Goal: Task Accomplishment & Management: Complete application form

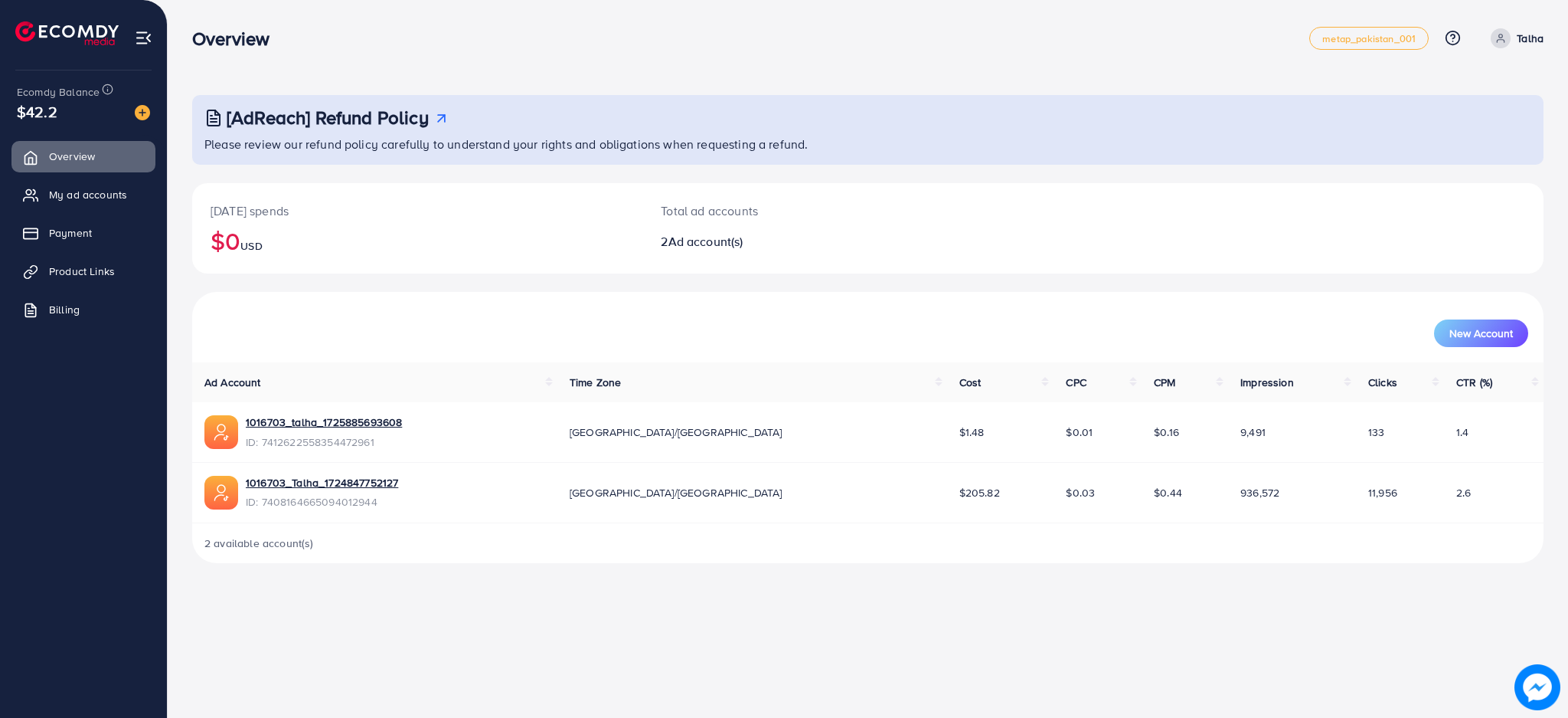
click at [1510, 36] on span at bounding box center [1500, 38] width 20 height 20
click at [1450, 124] on span "Log out" at bounding box center [1451, 125] width 42 height 18
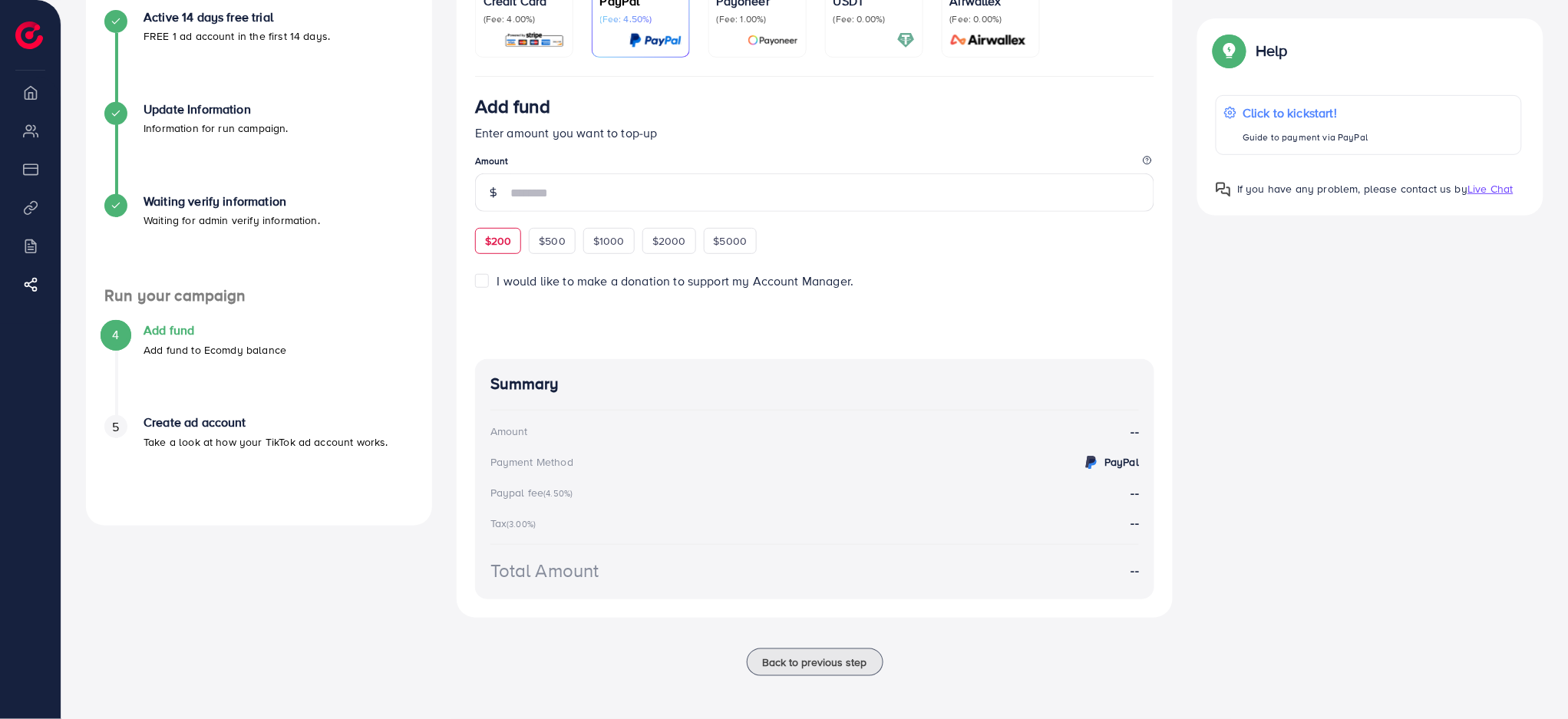
scroll to position [84, 0]
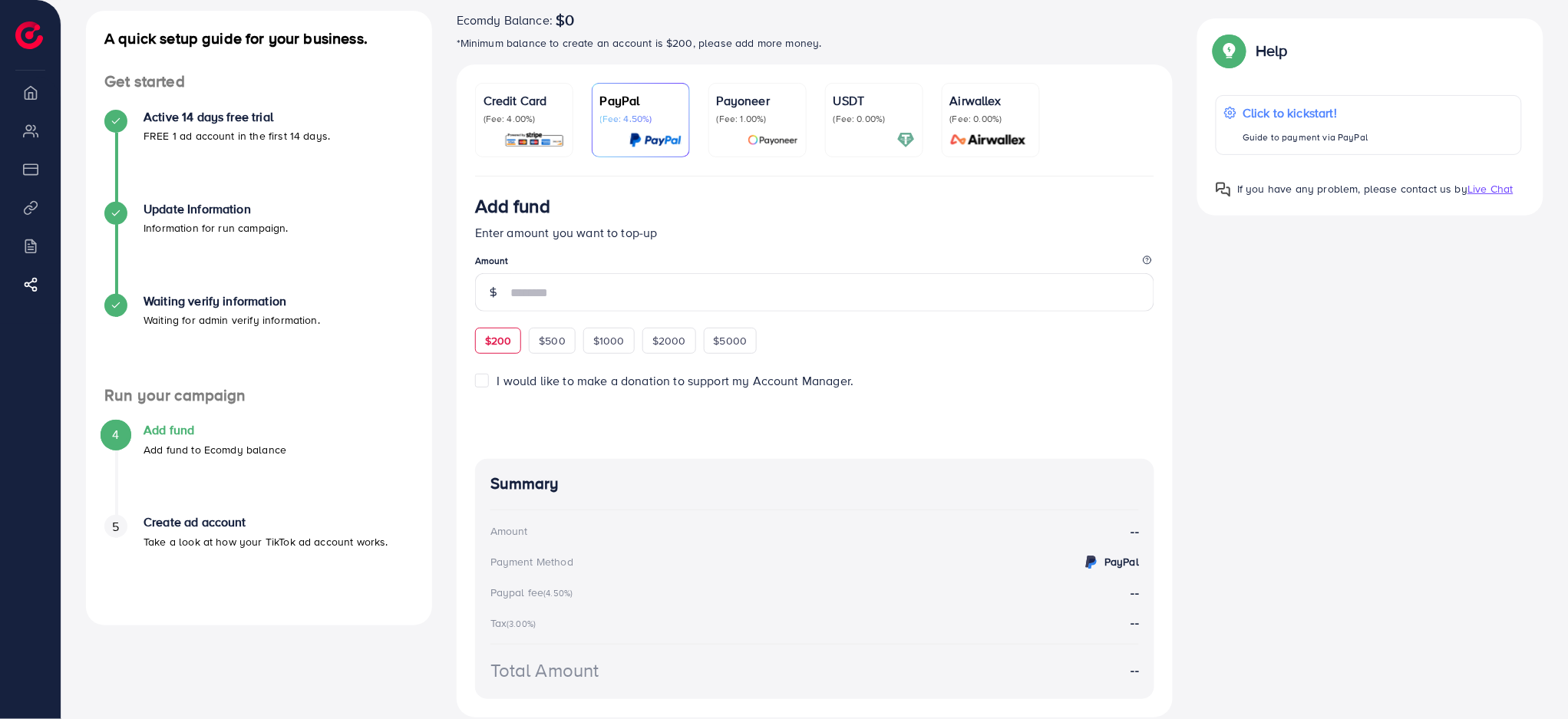
click at [513, 339] on div "$200" at bounding box center [499, 340] width 47 height 26
type input "***"
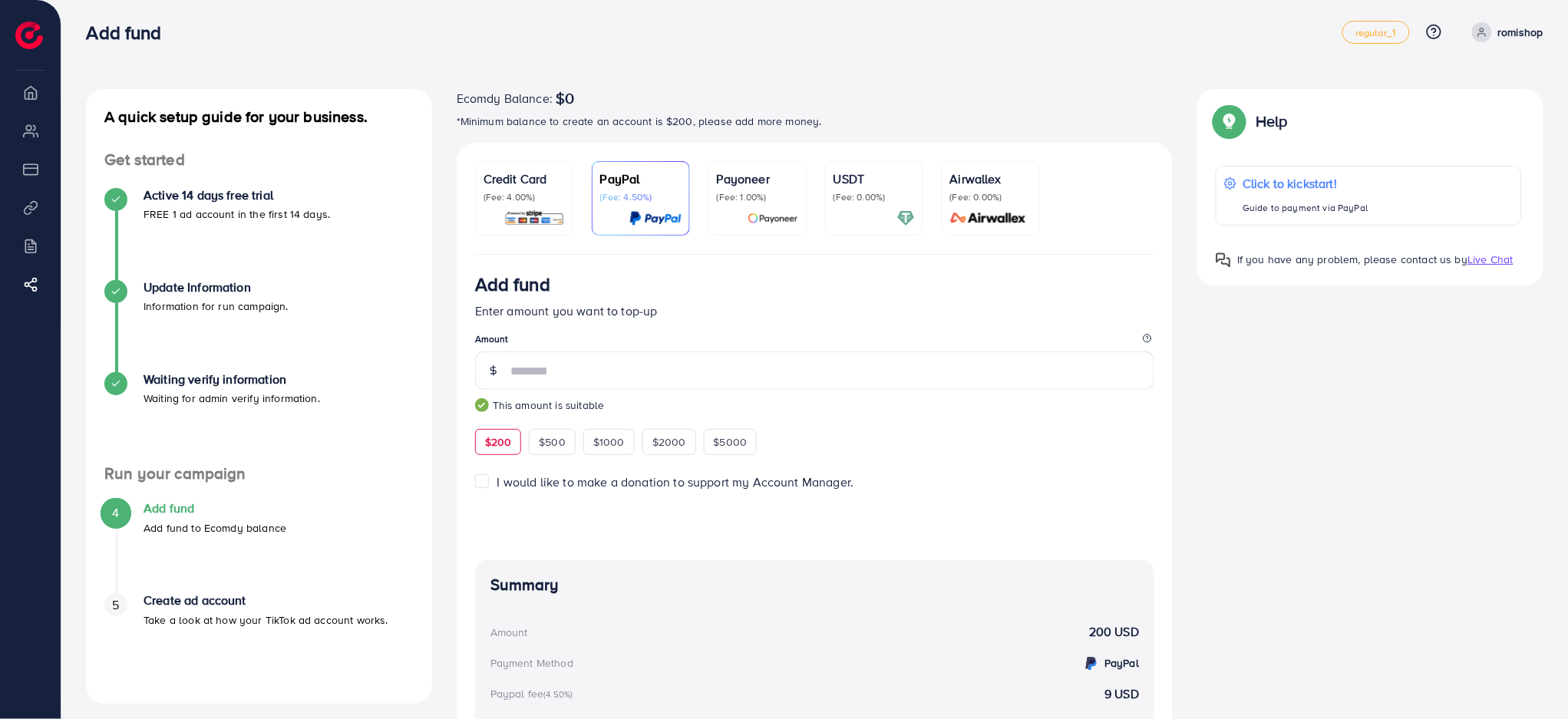
scroll to position [0, 0]
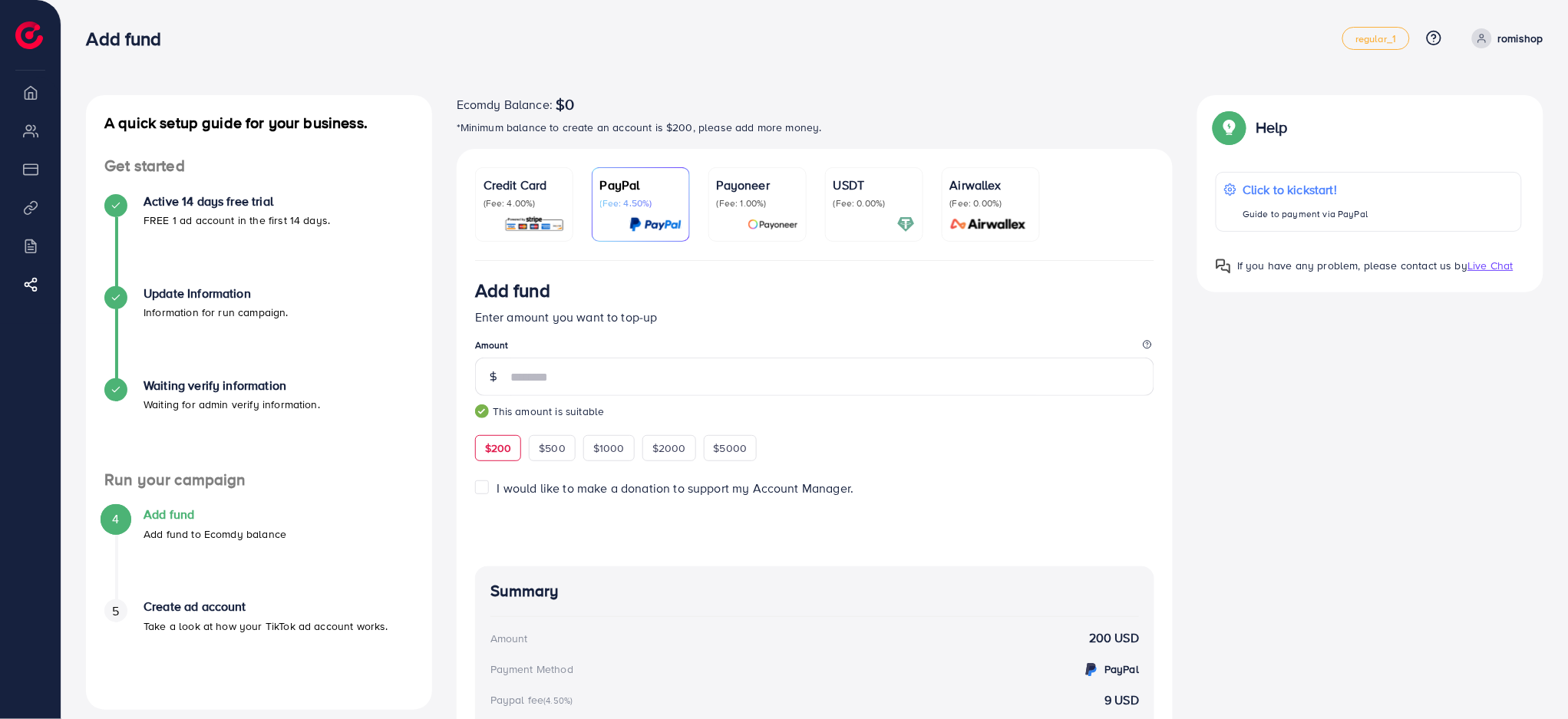
click at [537, 209] on div "Credit Card (Fee: 4.00%)" at bounding box center [523, 205] width 81 height 58
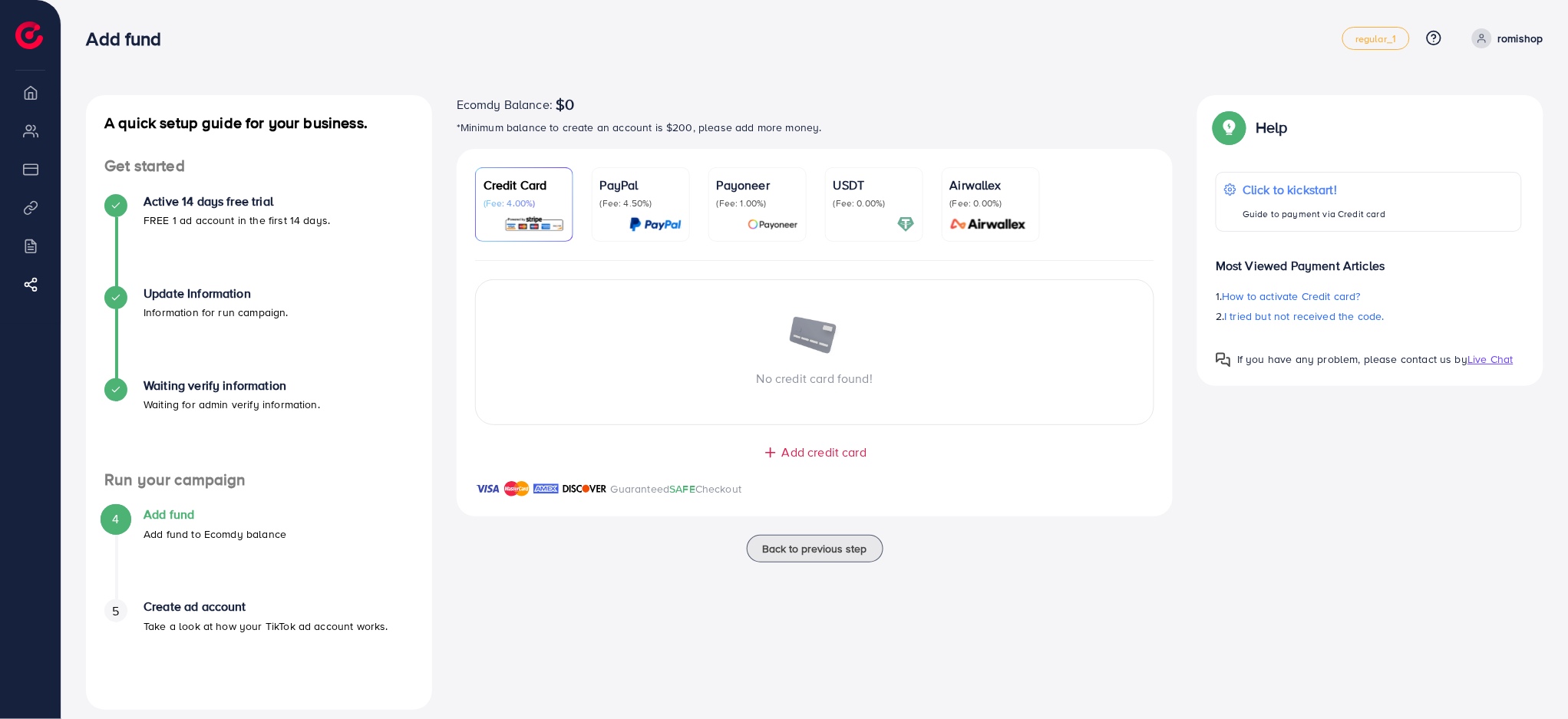
click at [800, 456] on span "Add credit card" at bounding box center [824, 452] width 84 height 18
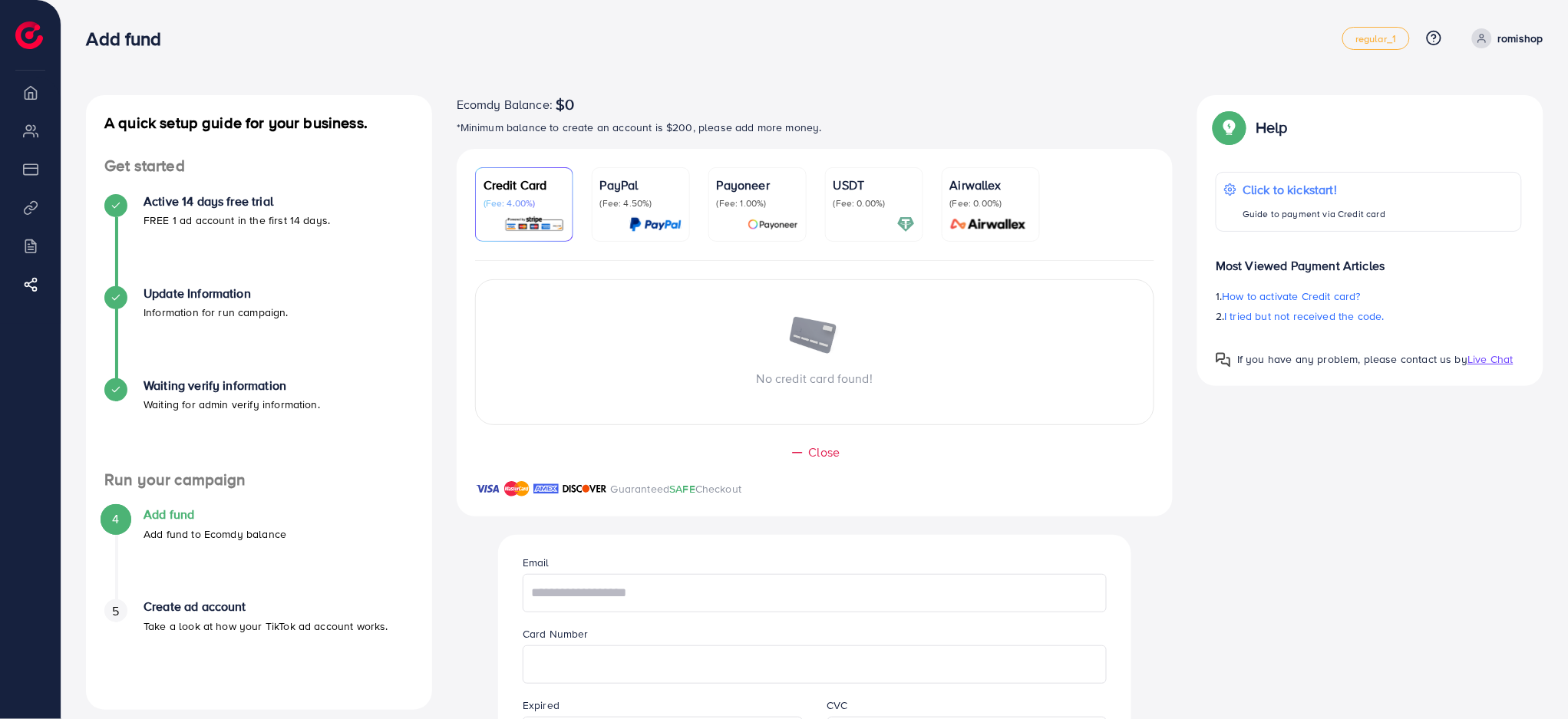
click at [646, 198] on p "(Fee: 4.50%)" at bounding box center [640, 203] width 81 height 12
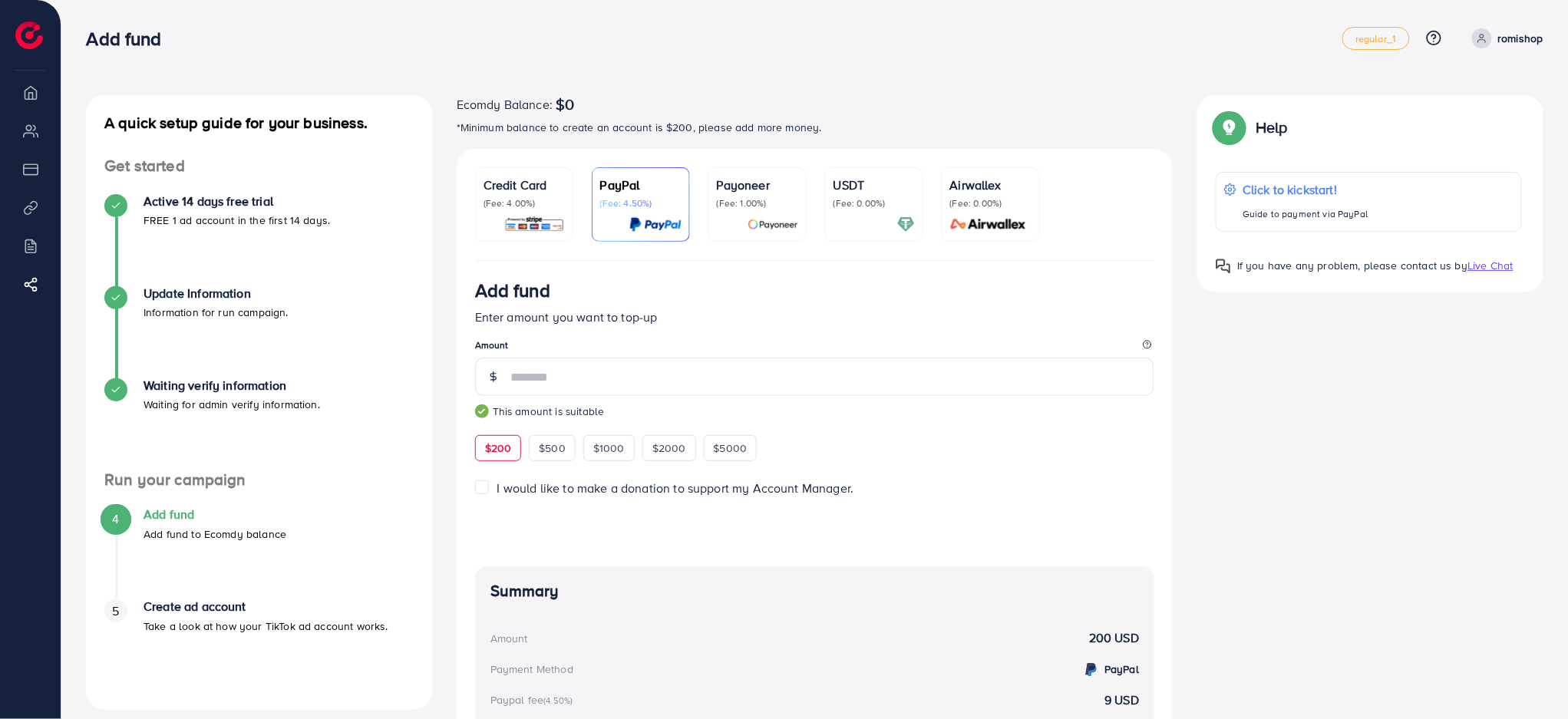
click at [870, 214] on div "USDT (Fee: 0.00%)" at bounding box center [874, 205] width 81 height 58
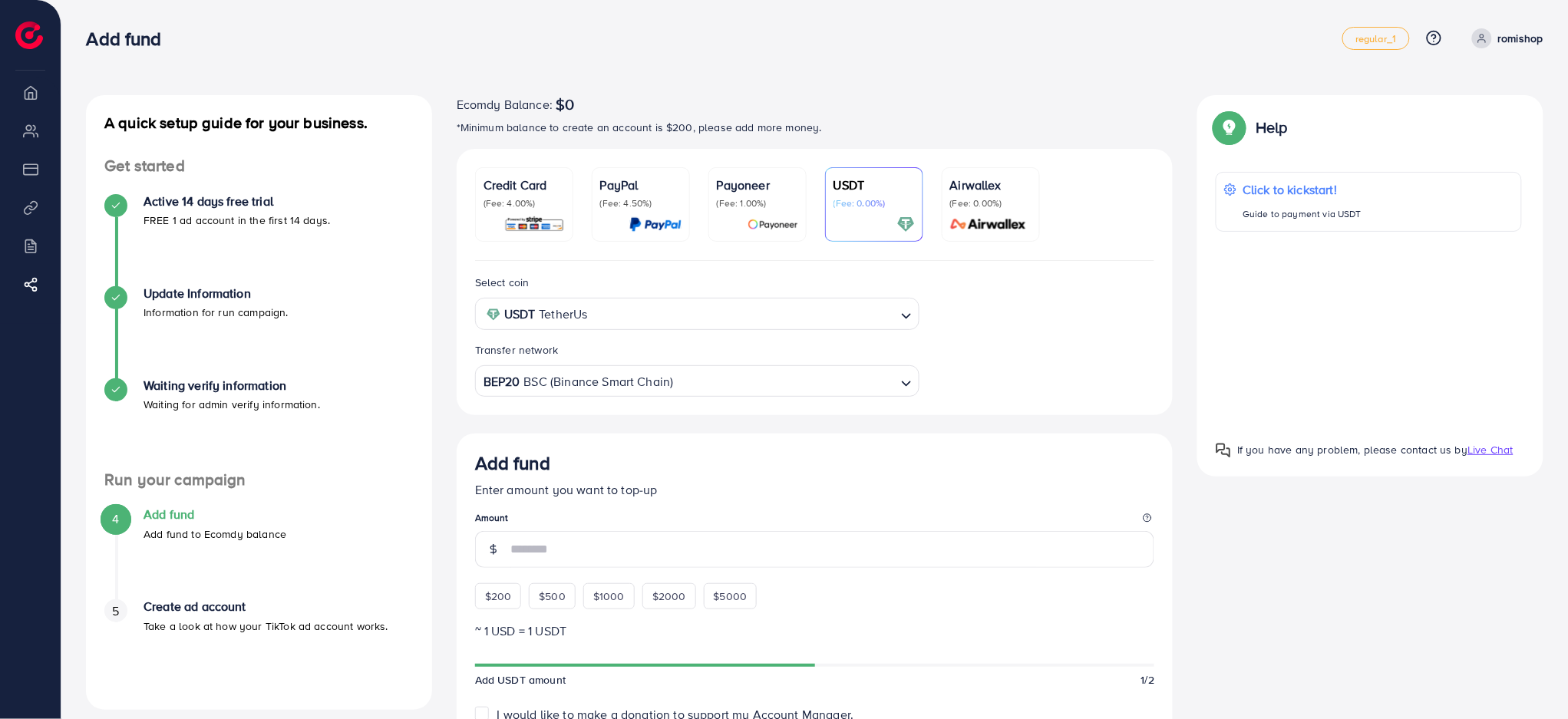
click at [739, 229] on div at bounding box center [757, 225] width 81 height 18
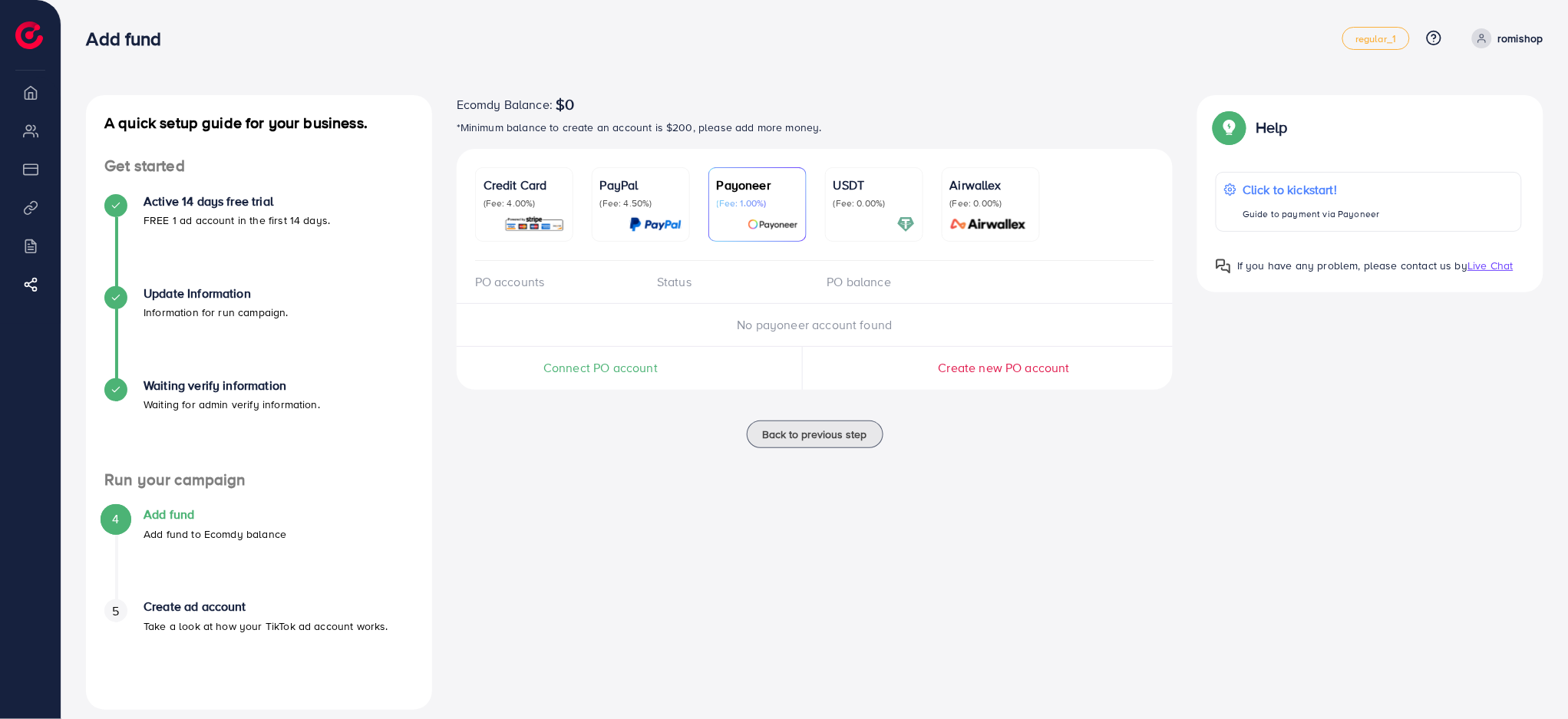
click at [655, 222] on img at bounding box center [655, 225] width 52 height 18
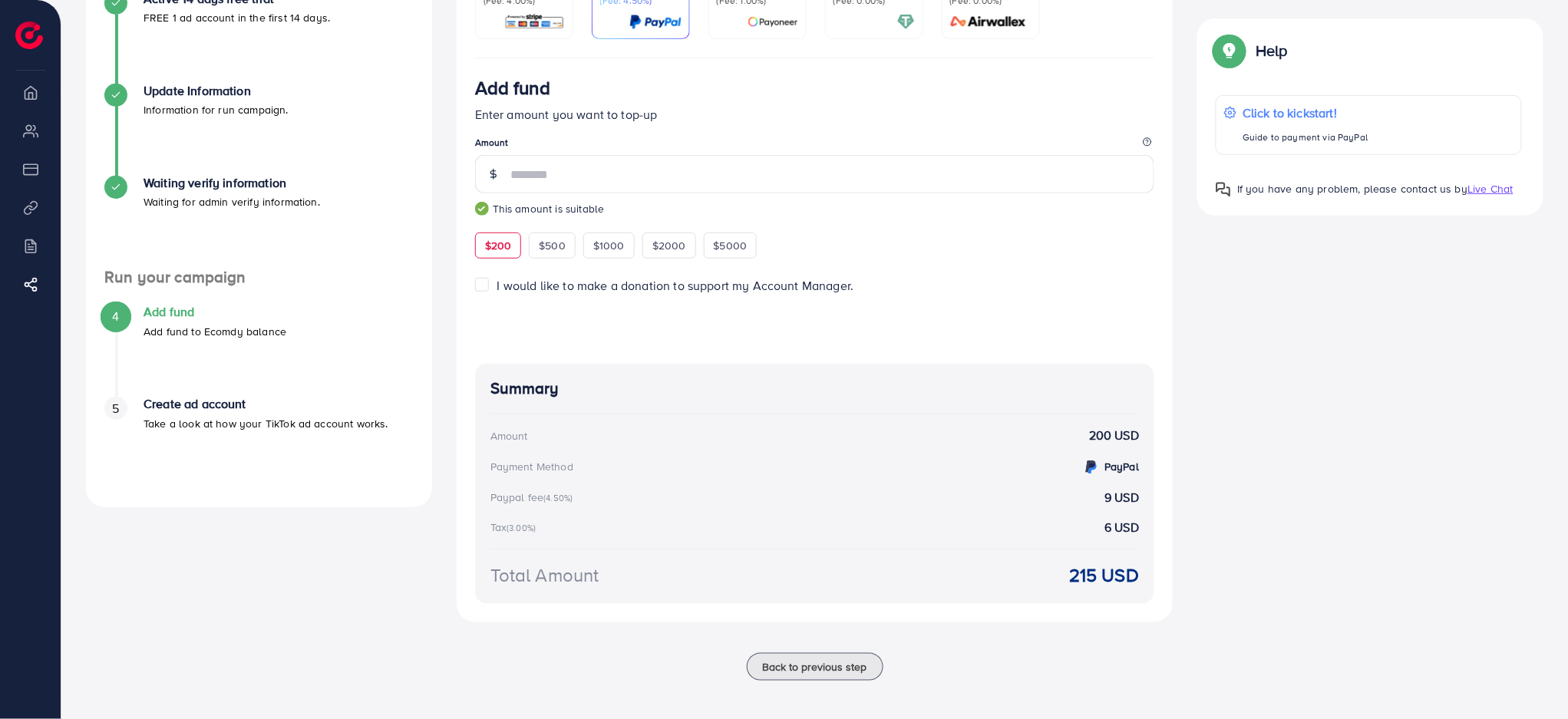
scroll to position [204, 0]
click at [497, 283] on label "I would like to make a donation to support my Account Manager." at bounding box center [675, 284] width 356 height 18
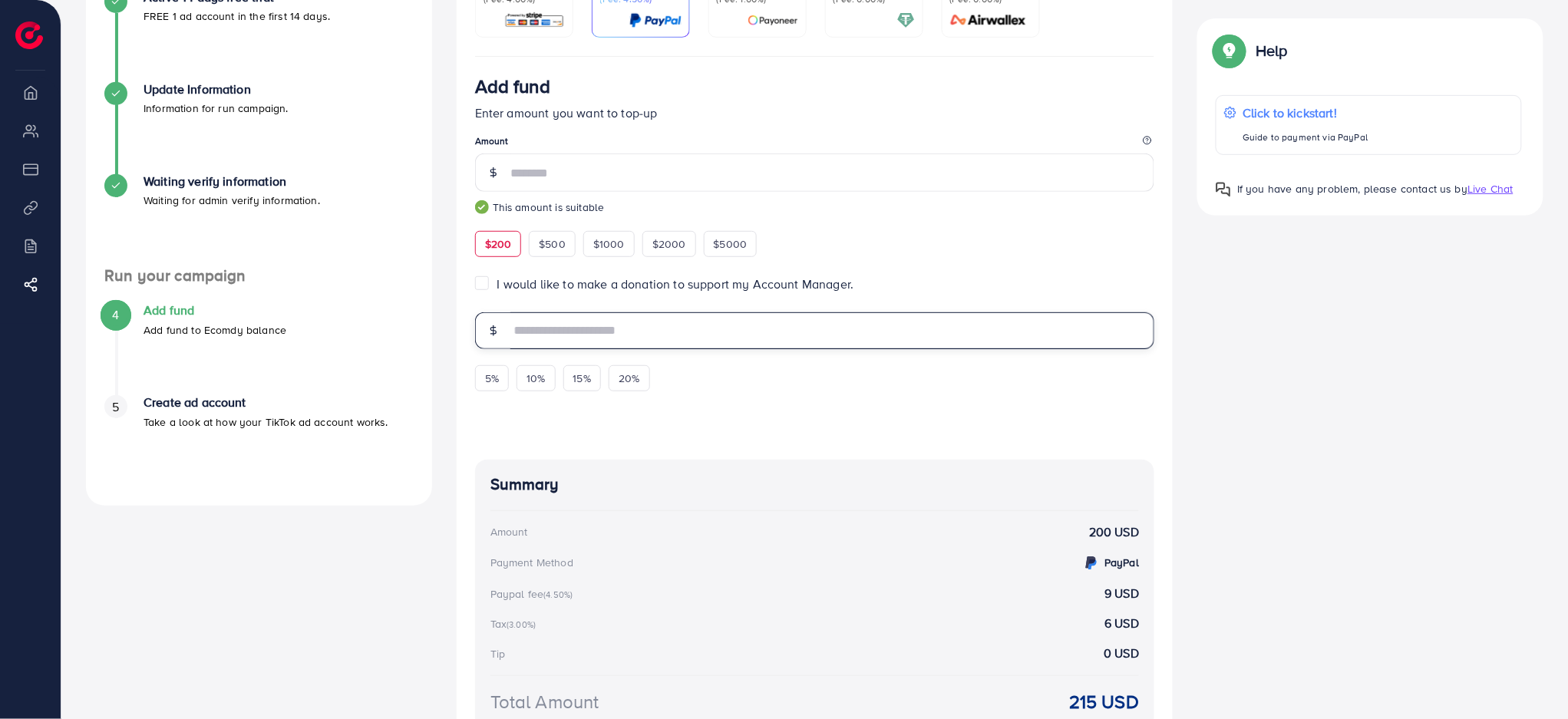
drag, startPoint x: 654, startPoint y: 336, endPoint x: 644, endPoint y: 336, distance: 10.0
click at [648, 336] on input "text" at bounding box center [833, 331] width 645 height 37
click at [495, 380] on span "5%" at bounding box center [491, 378] width 14 height 15
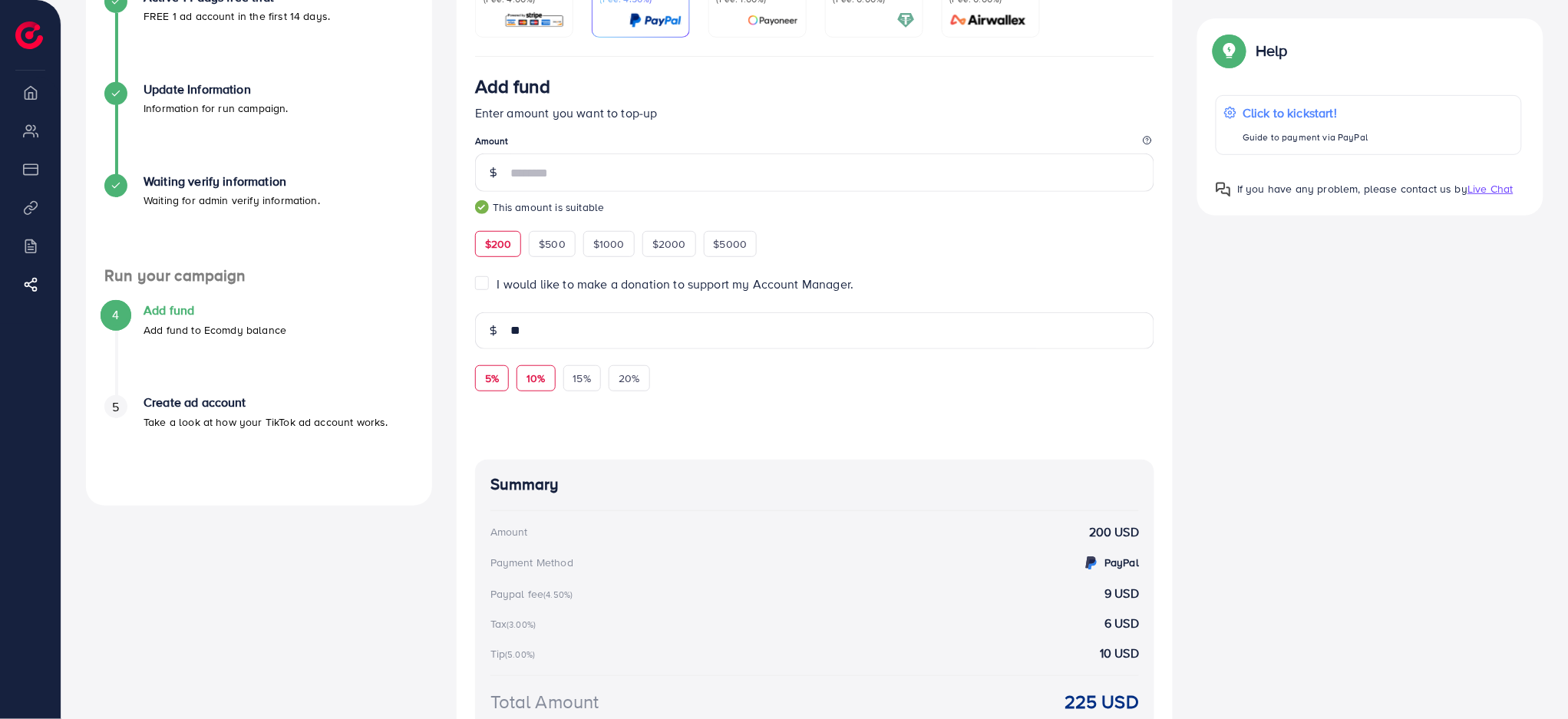
click at [549, 380] on div "10%" at bounding box center [536, 378] width 39 height 26
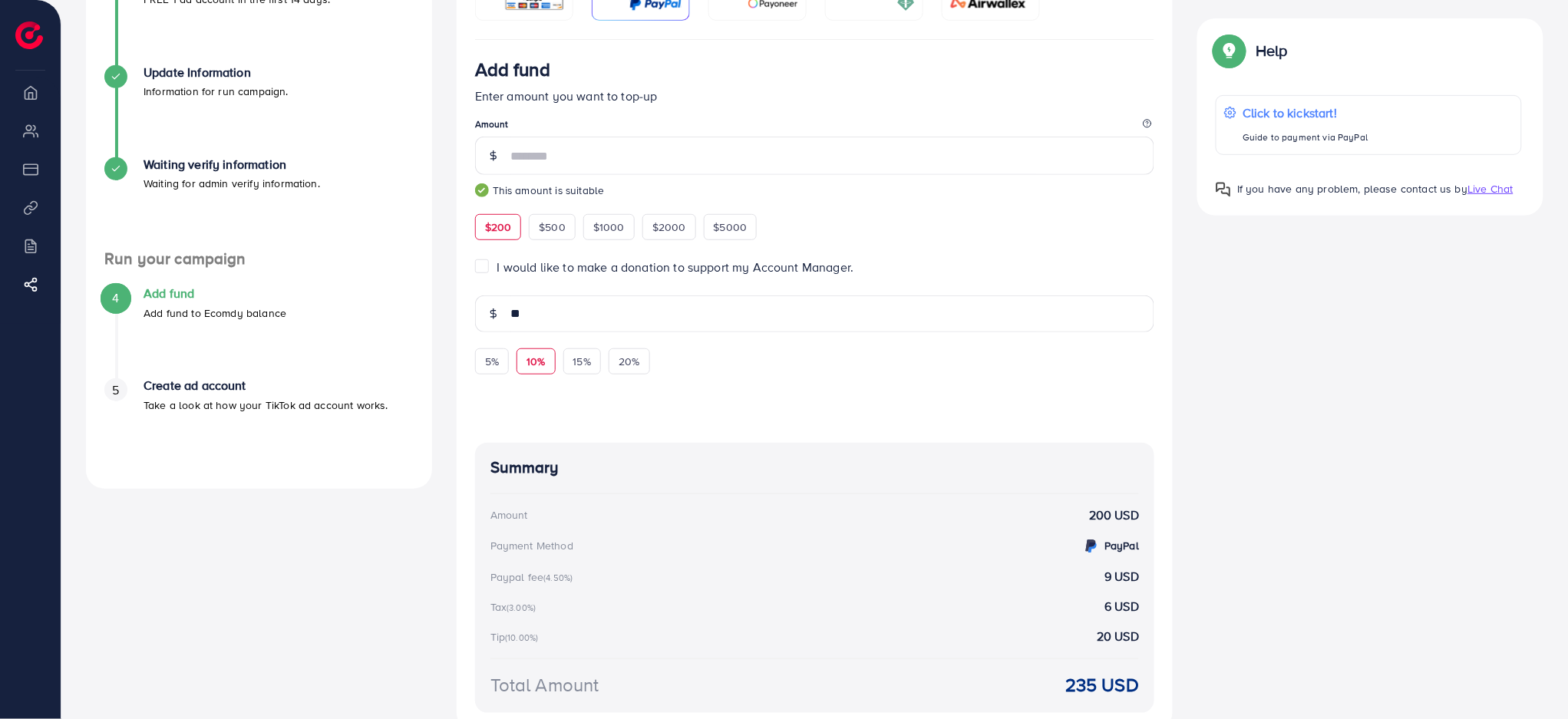
scroll to position [132, 0]
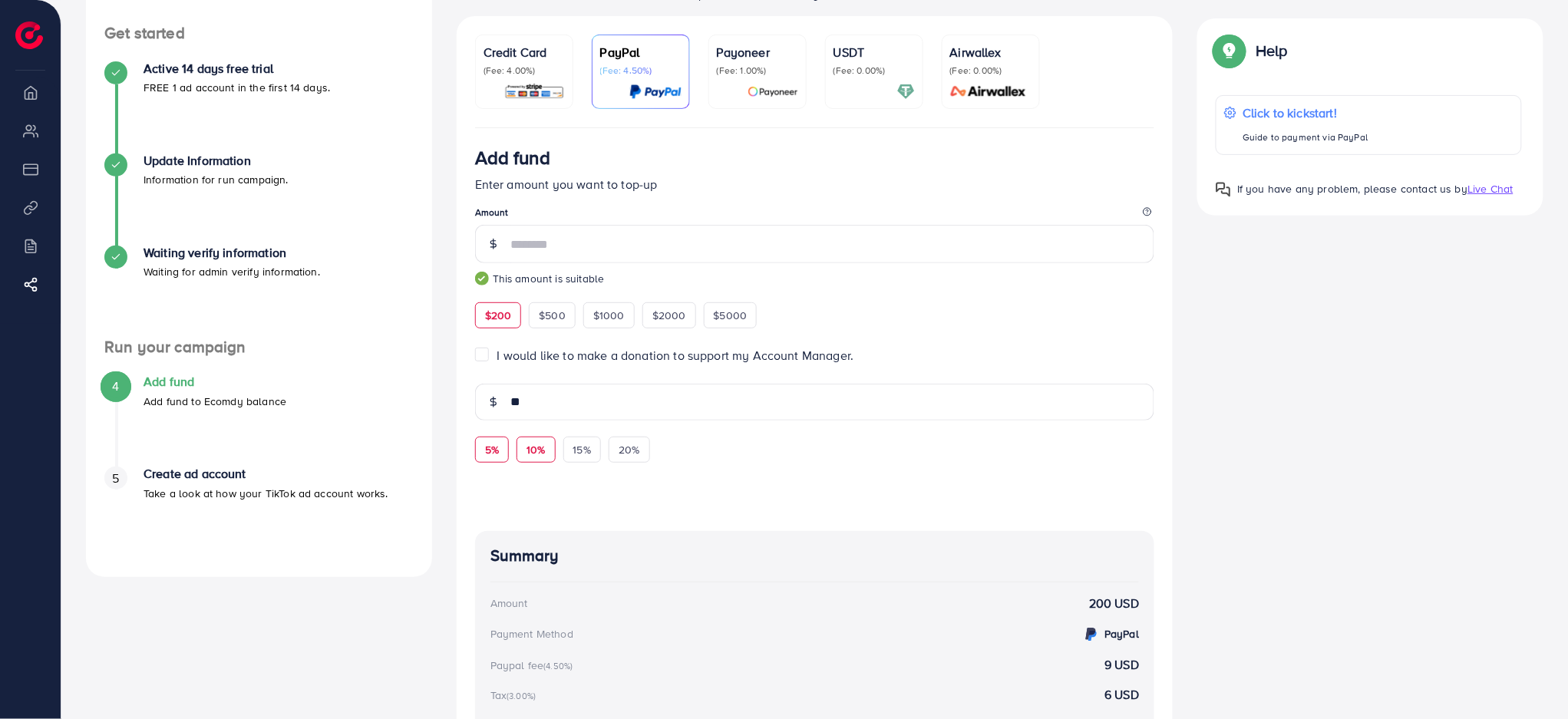
click at [507, 442] on div "5%" at bounding box center [492, 449] width 34 height 26
type input "**"
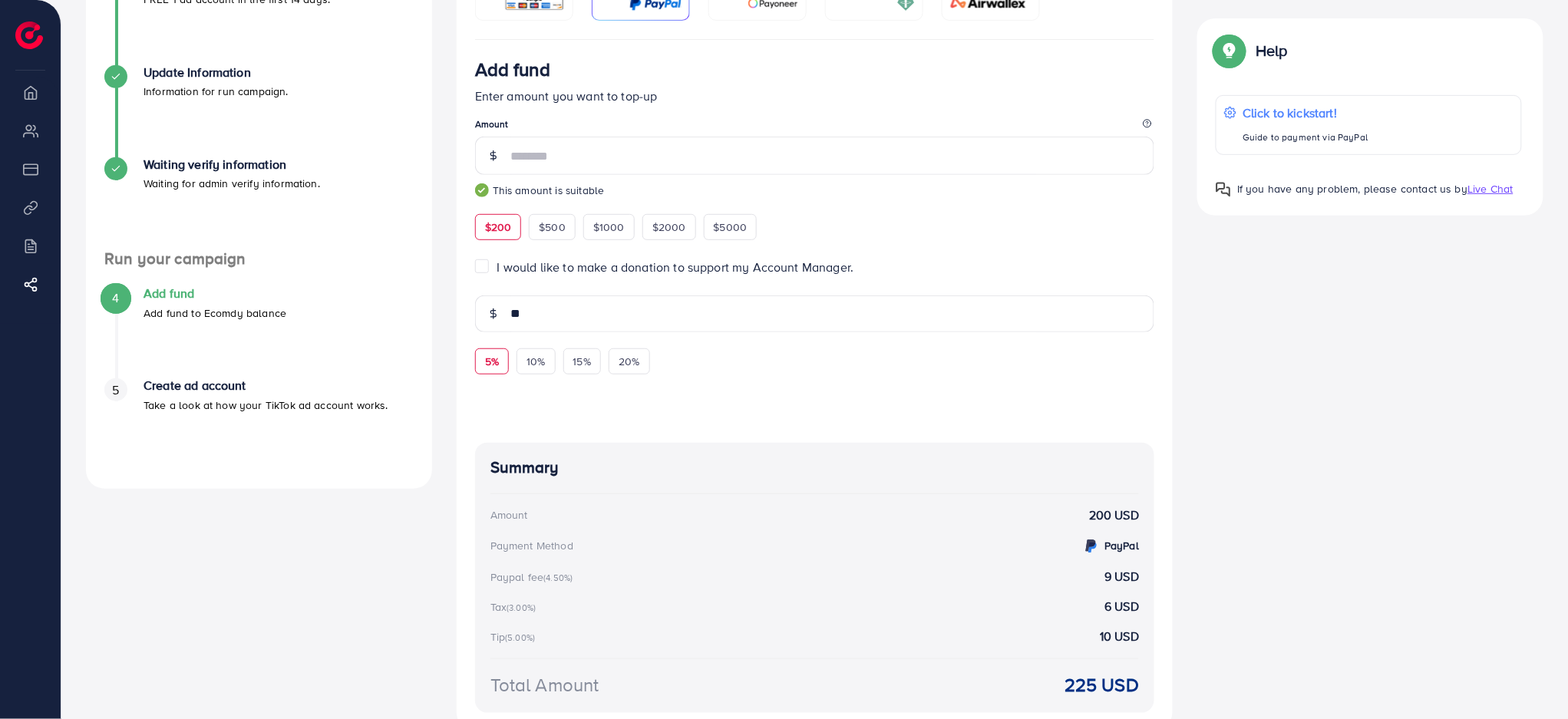
scroll to position [338, 0]
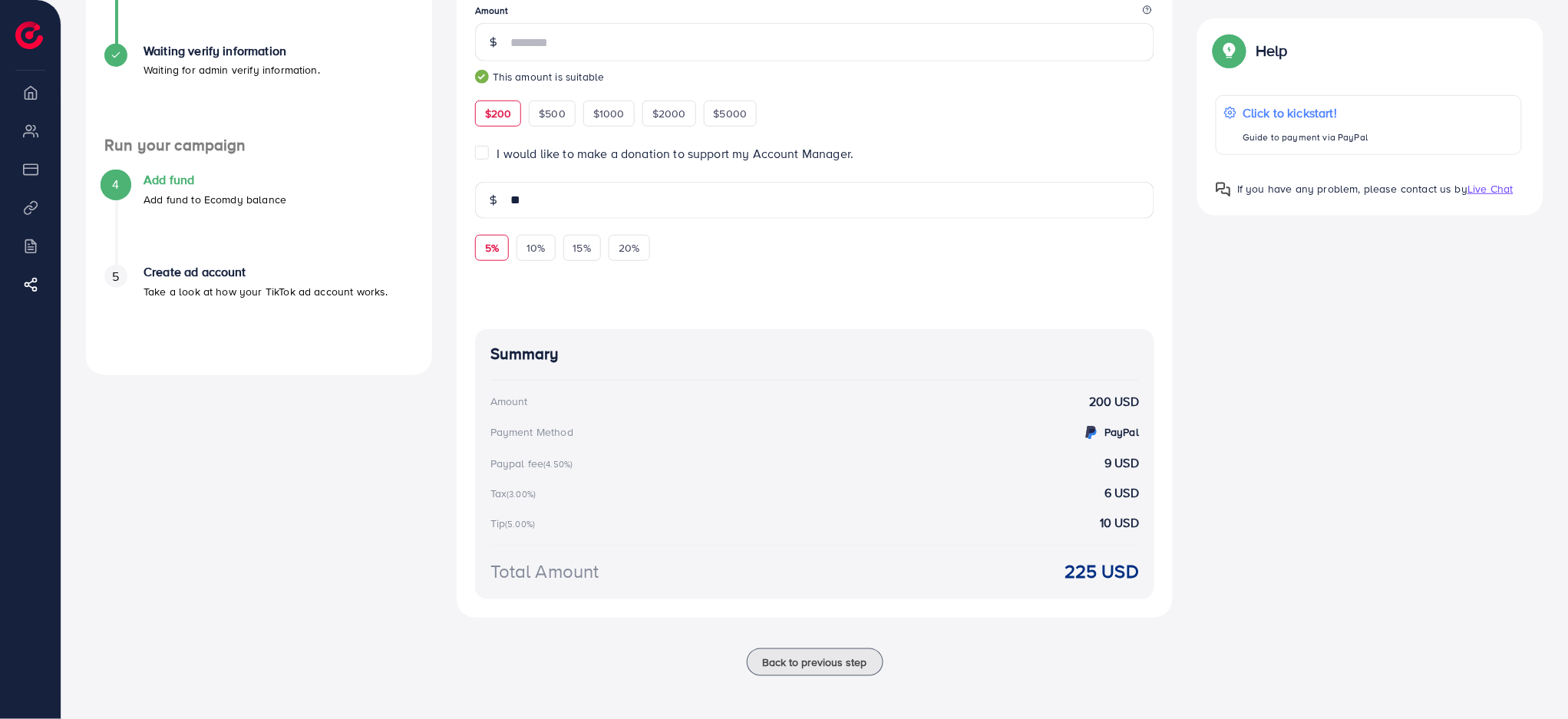
click at [1489, 185] on span "Live Chat" at bounding box center [1490, 189] width 45 height 15
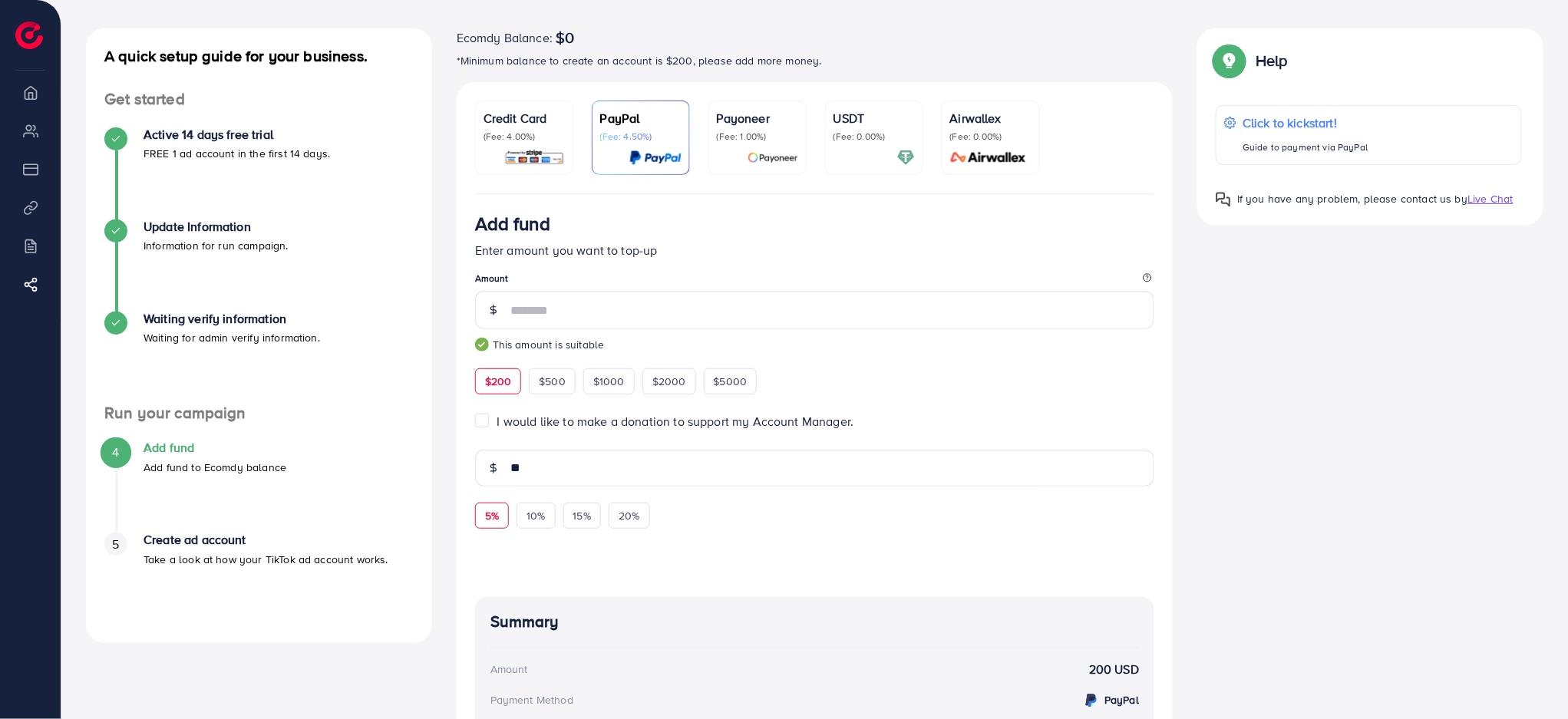
scroll to position [30, 0]
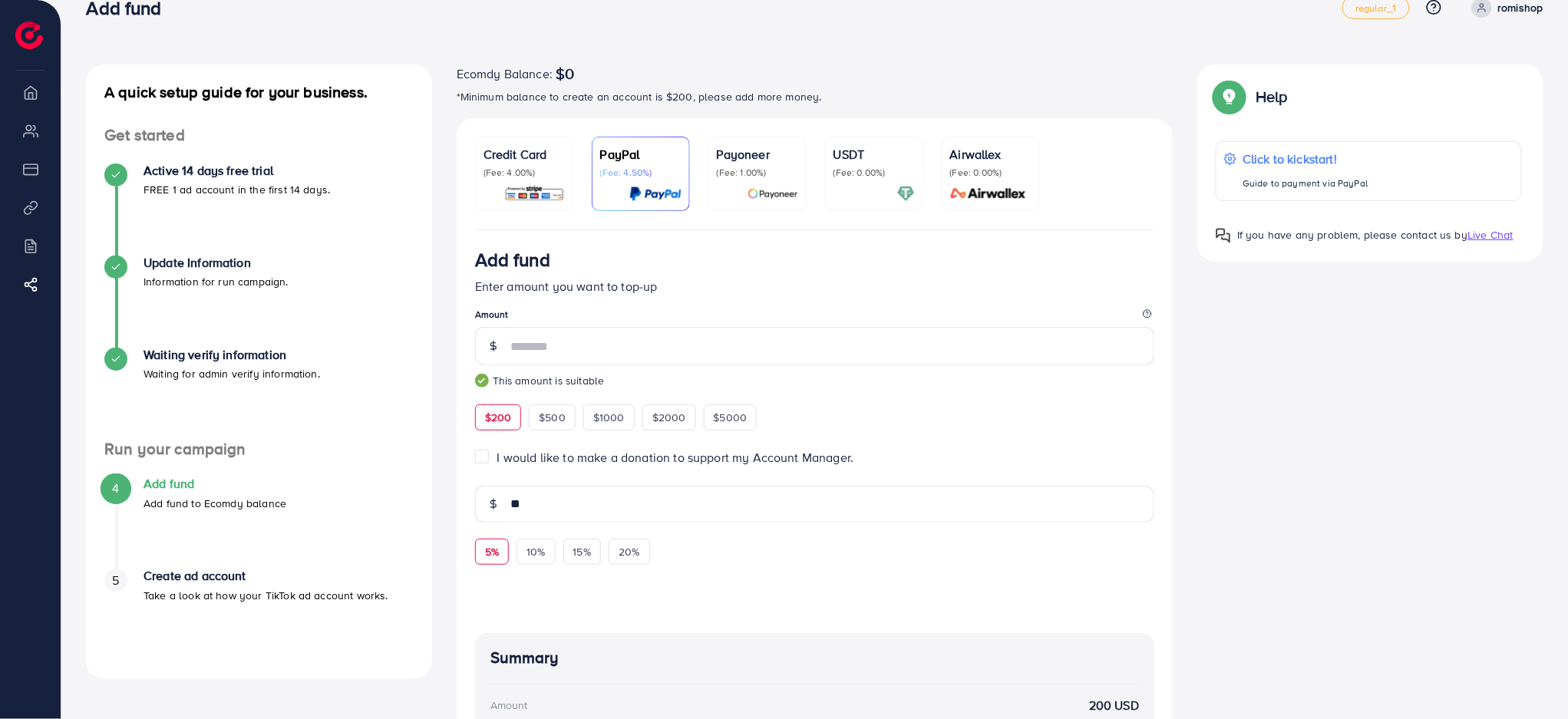
click at [548, 193] on img at bounding box center [535, 193] width 61 height 18
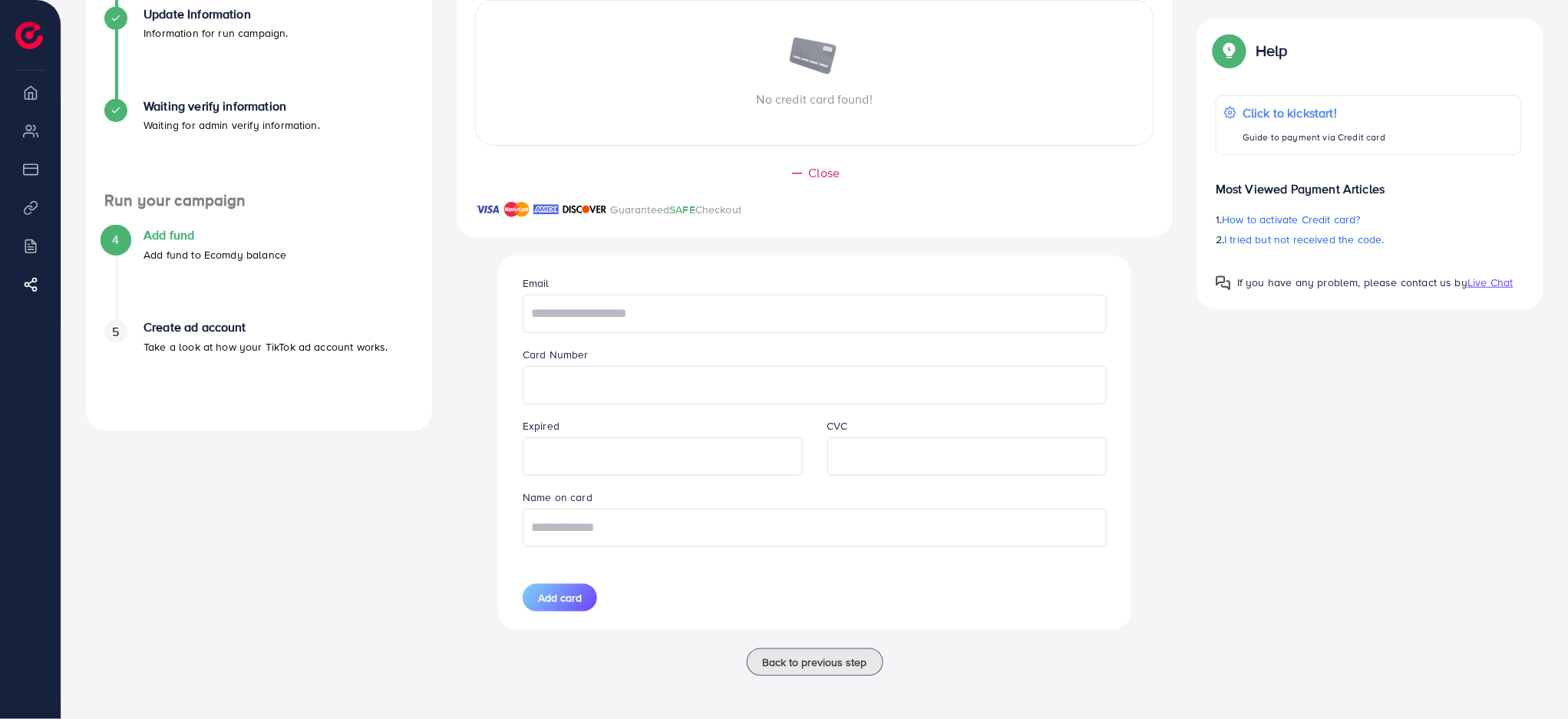
scroll to position [282, 0]
click at [817, 112] on div "No credit card found!" at bounding box center [815, 73] width 680 height 146
click at [690, 311] on input "text" at bounding box center [814, 314] width 584 height 39
click at [686, 526] on input "text" at bounding box center [814, 528] width 584 height 39
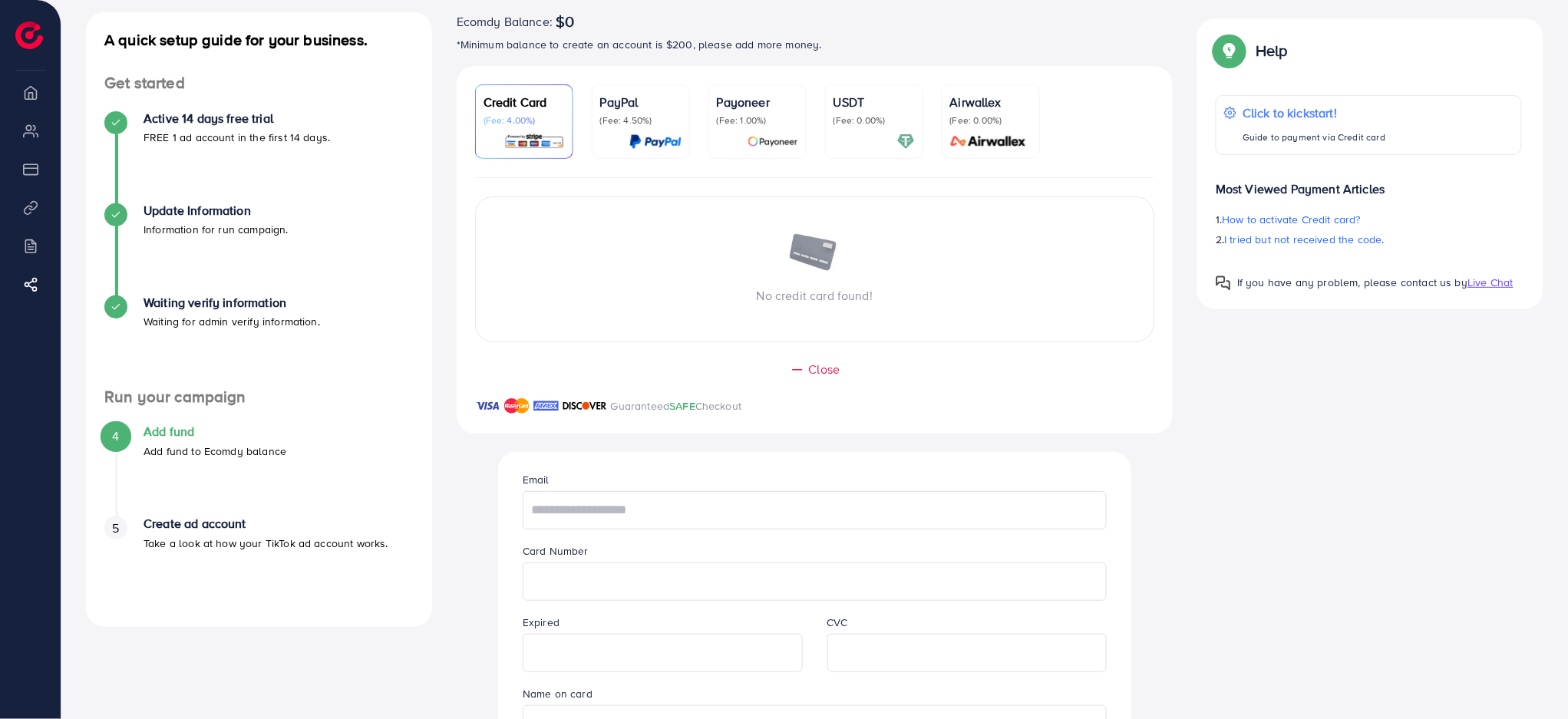
scroll to position [204, 0]
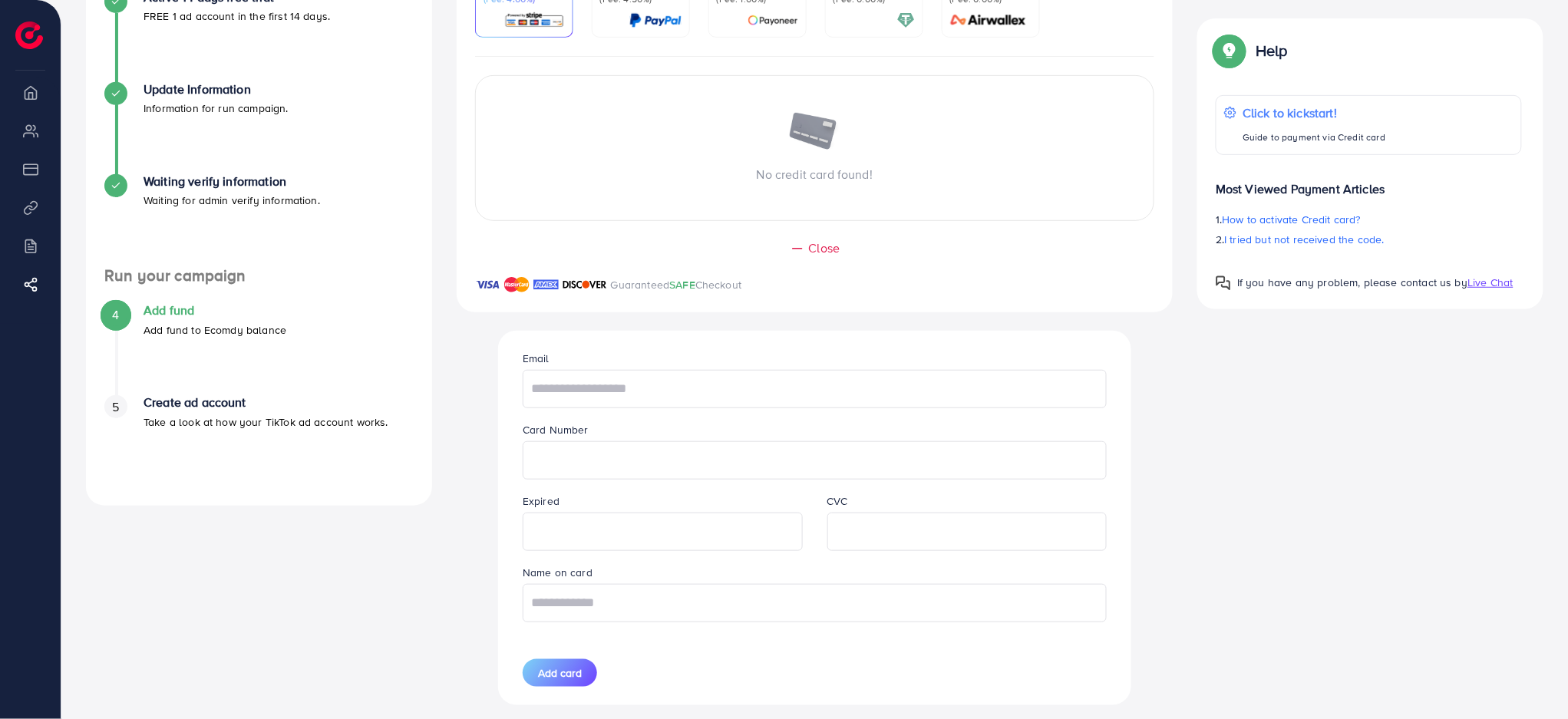
click at [154, 403] on h4 "Create ad account" at bounding box center [266, 402] width 245 height 14
click at [162, 174] on h4 "Waiting verify information" at bounding box center [232, 181] width 177 height 14
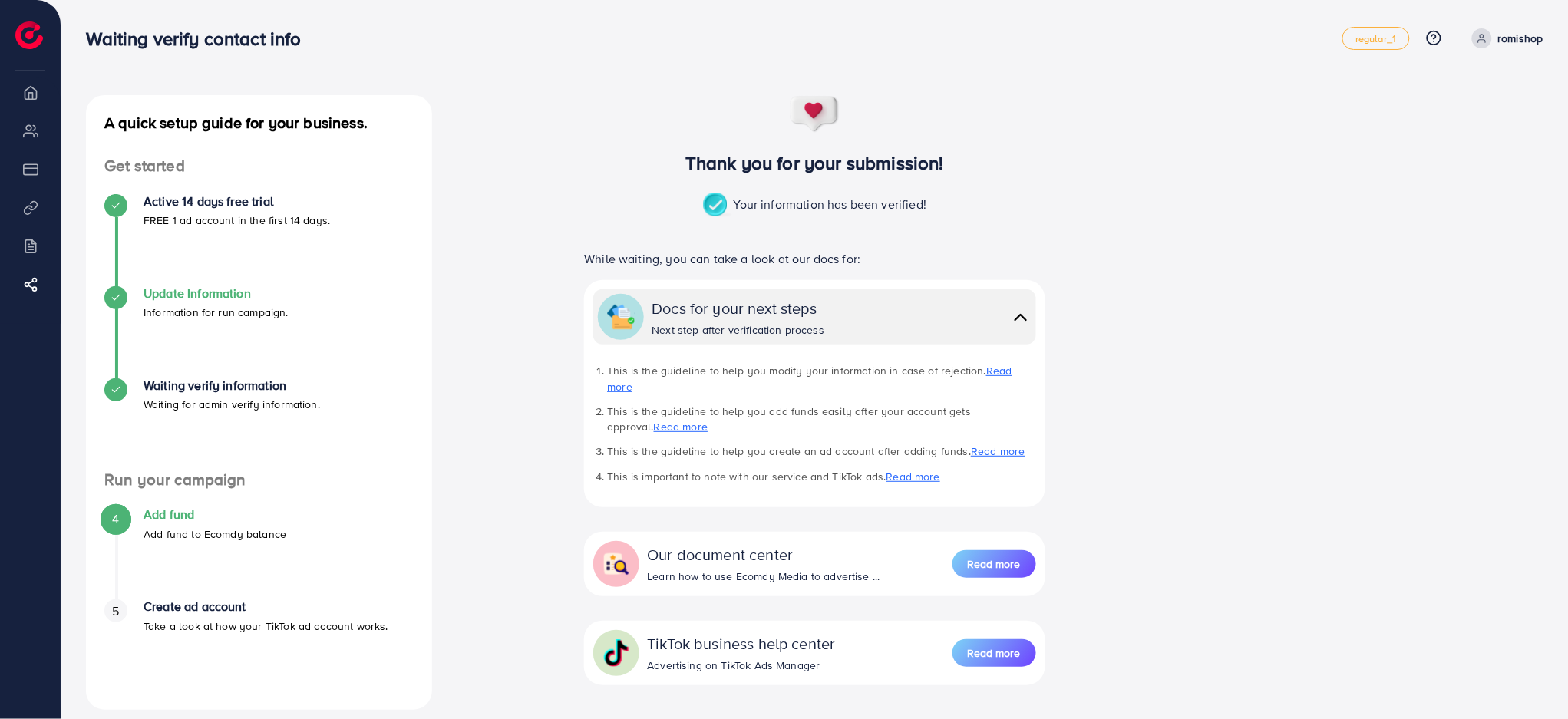
click at [120, 290] on div at bounding box center [116, 298] width 23 height 23
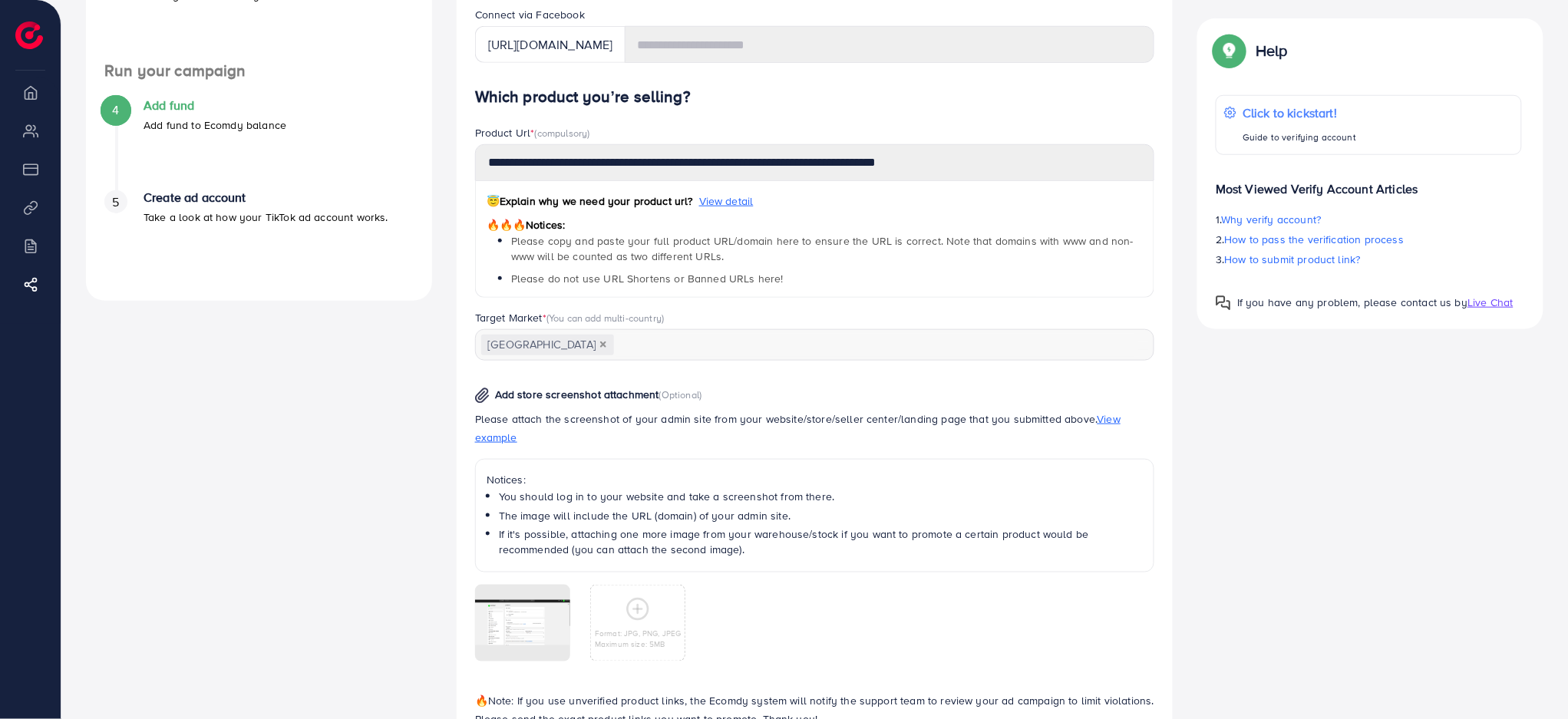
scroll to position [502, 0]
